Goal: Find contact information: Find contact information

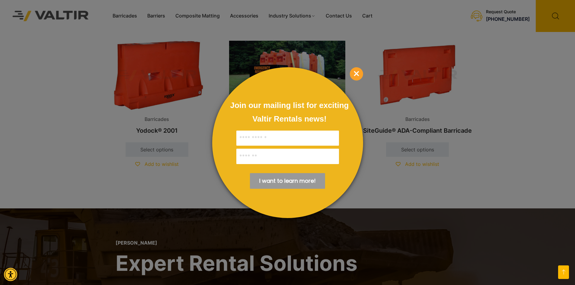
scroll to position [527, 0]
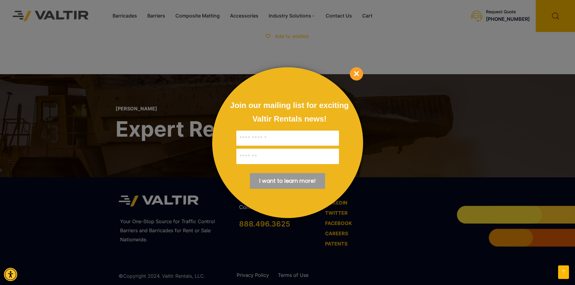
click at [353, 74] on span "×" at bounding box center [356, 73] width 13 height 13
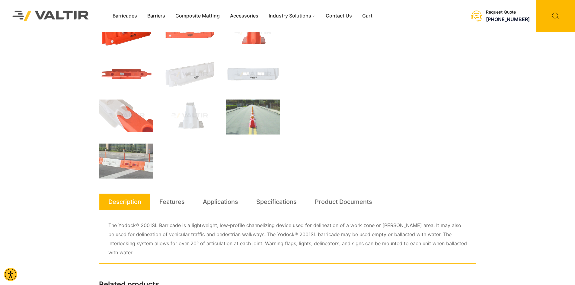
scroll to position [0, 0]
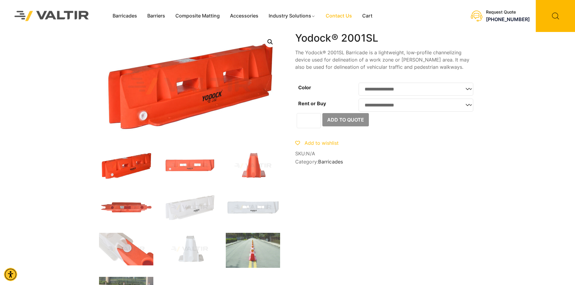
click at [331, 12] on link "Contact Us" at bounding box center [339, 15] width 37 height 9
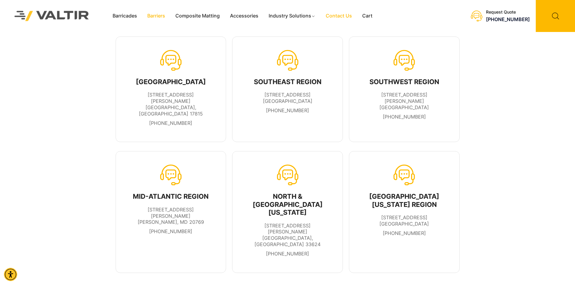
click at [164, 15] on link "Barriers" at bounding box center [156, 15] width 28 height 9
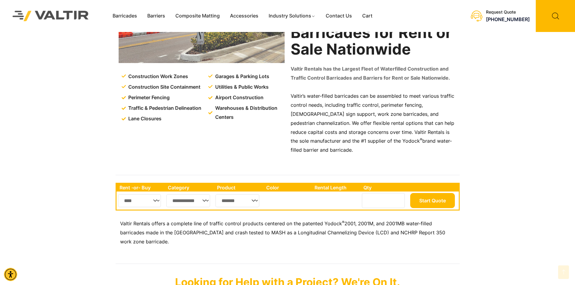
scroll to position [81, 0]
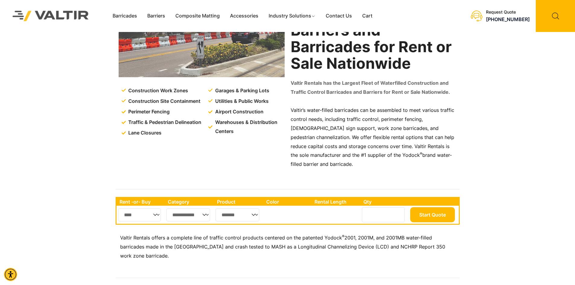
click at [241, 209] on select "*******" at bounding box center [237, 215] width 44 height 13
drag, startPoint x: 254, startPoint y: 208, endPoint x: 254, endPoint y: 204, distance: 3.9
click at [254, 209] on select "*******" at bounding box center [237, 215] width 44 height 13
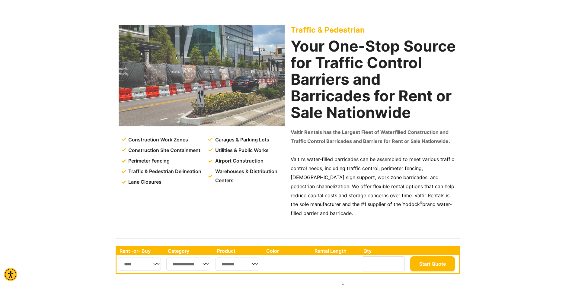
scroll to position [0, 0]
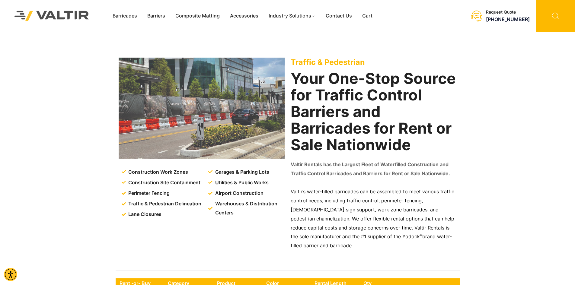
click at [560, 14] on icon at bounding box center [555, 16] width 39 height 32
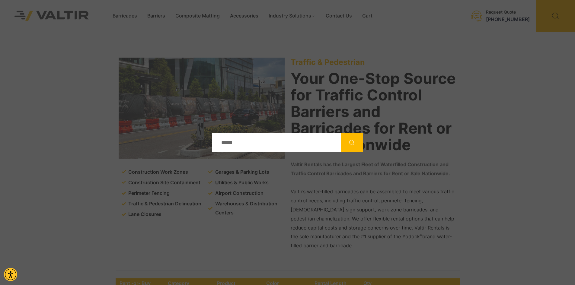
click at [242, 139] on input "Search" at bounding box center [276, 143] width 129 height 20
type input "**********"
click at [360, 137] on button "Search" at bounding box center [352, 143] width 22 height 20
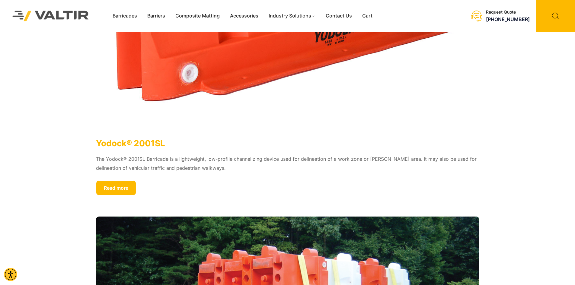
scroll to position [181, 0]
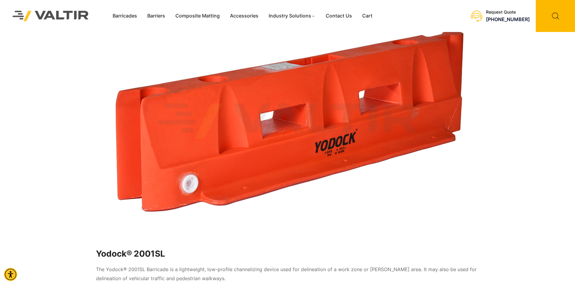
click at [200, 120] on img at bounding box center [287, 121] width 383 height 230
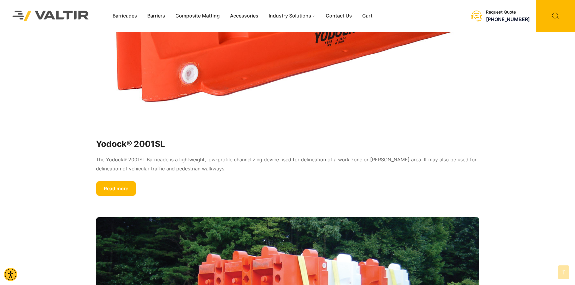
scroll to position [163, 0]
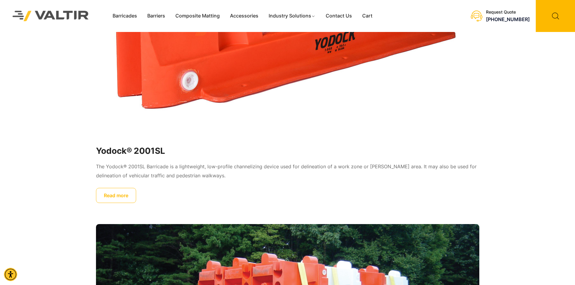
click at [126, 196] on link "Read more" at bounding box center [116, 195] width 40 height 15
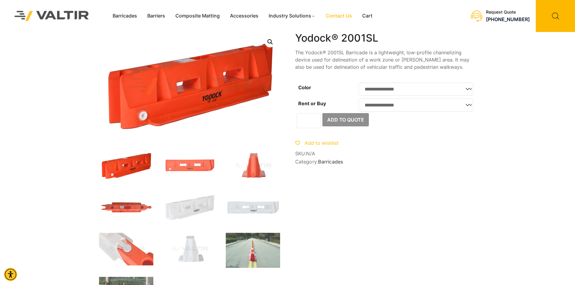
click at [341, 19] on link "Contact Us" at bounding box center [339, 15] width 37 height 9
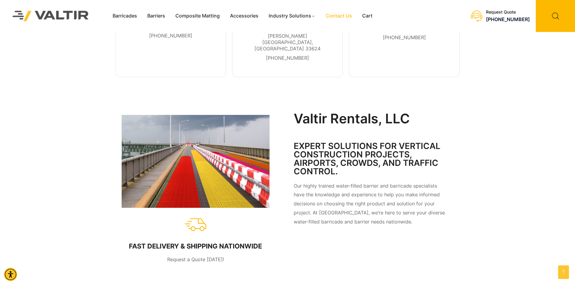
scroll to position [15, 0]
